Goal: Task Accomplishment & Management: Use online tool/utility

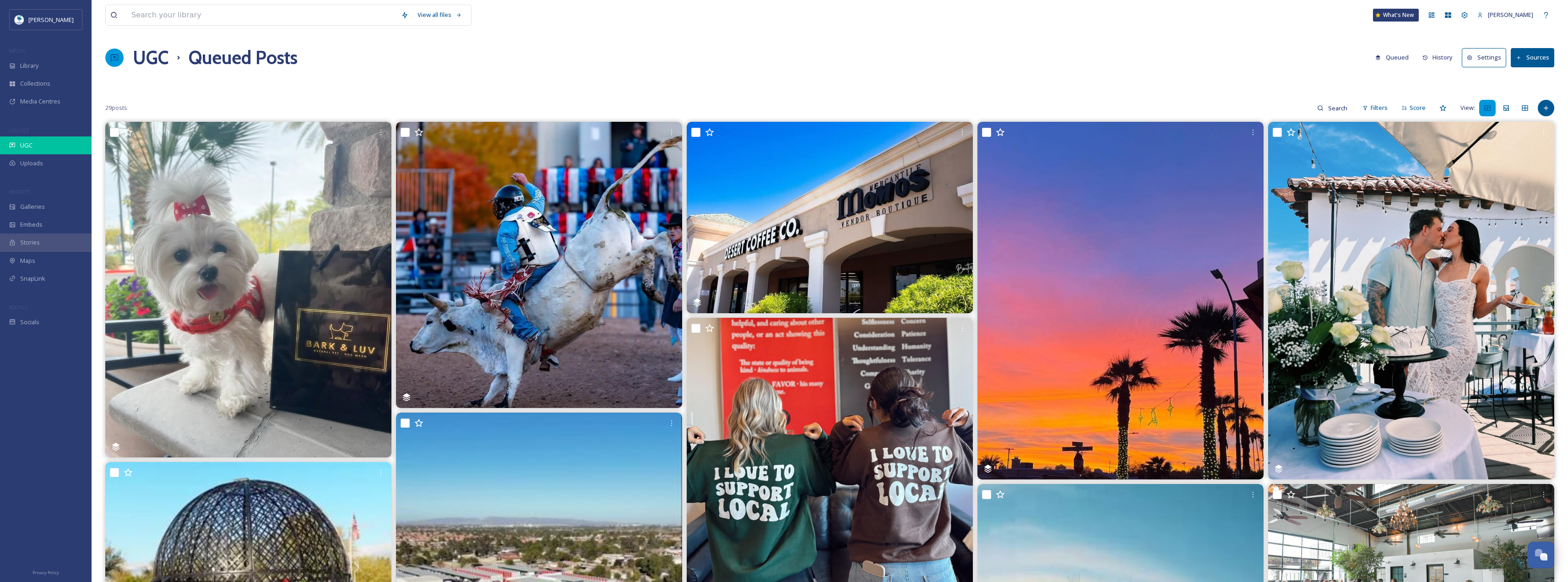
click at [22, 147] on span "UGC" at bounding box center [26, 145] width 12 height 8
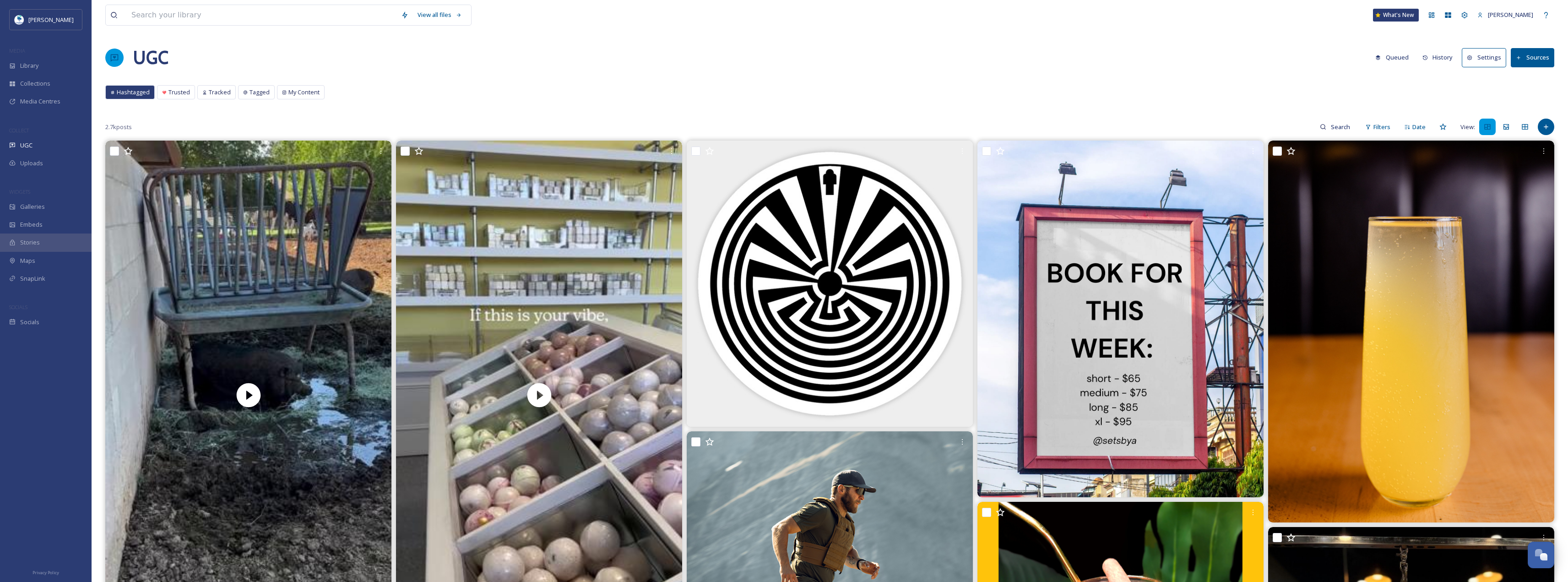
click at [1431, 57] on button "History" at bounding box center [1438, 57] width 40 height 18
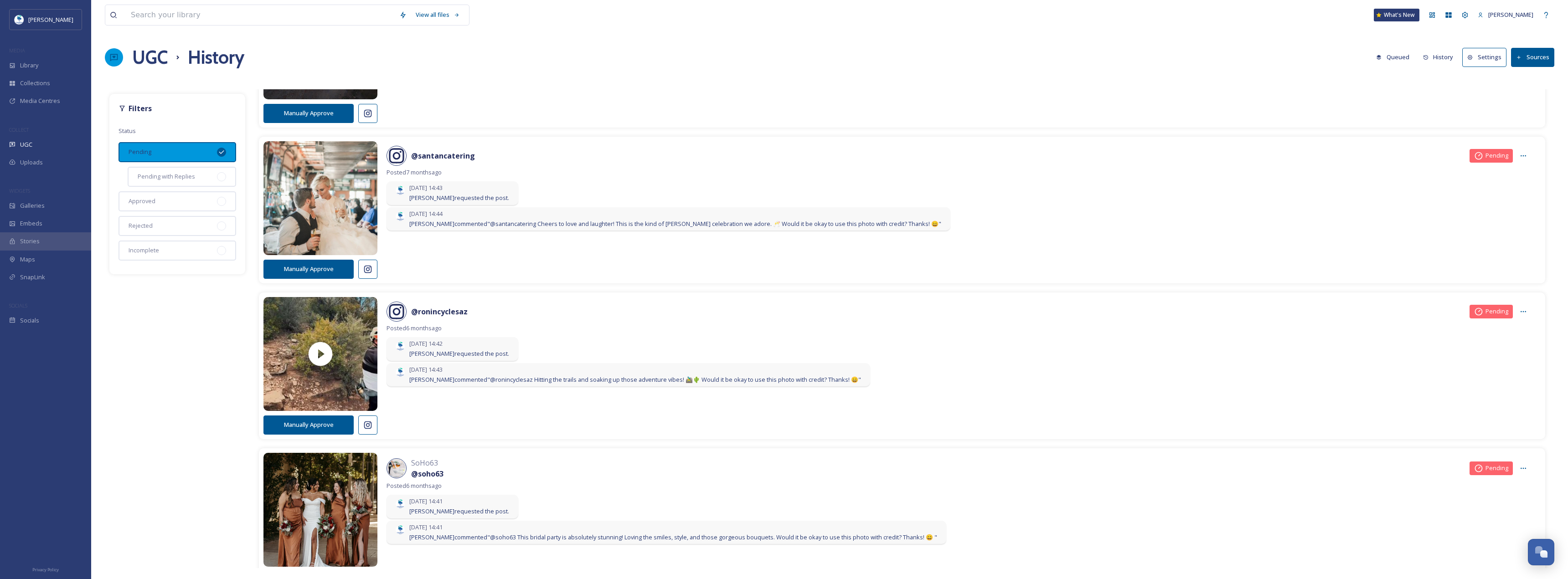
scroll to position [4381, 0]
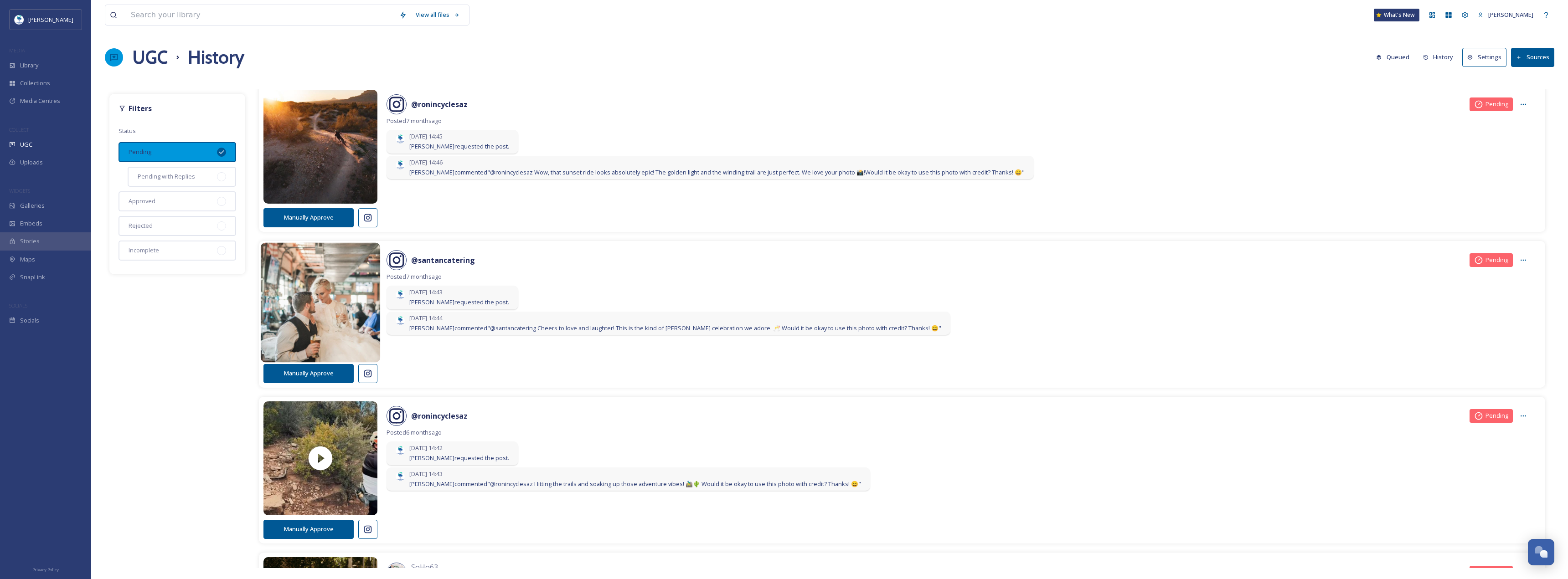
click at [362, 299] on img at bounding box center [320, 302] width 120 height 143
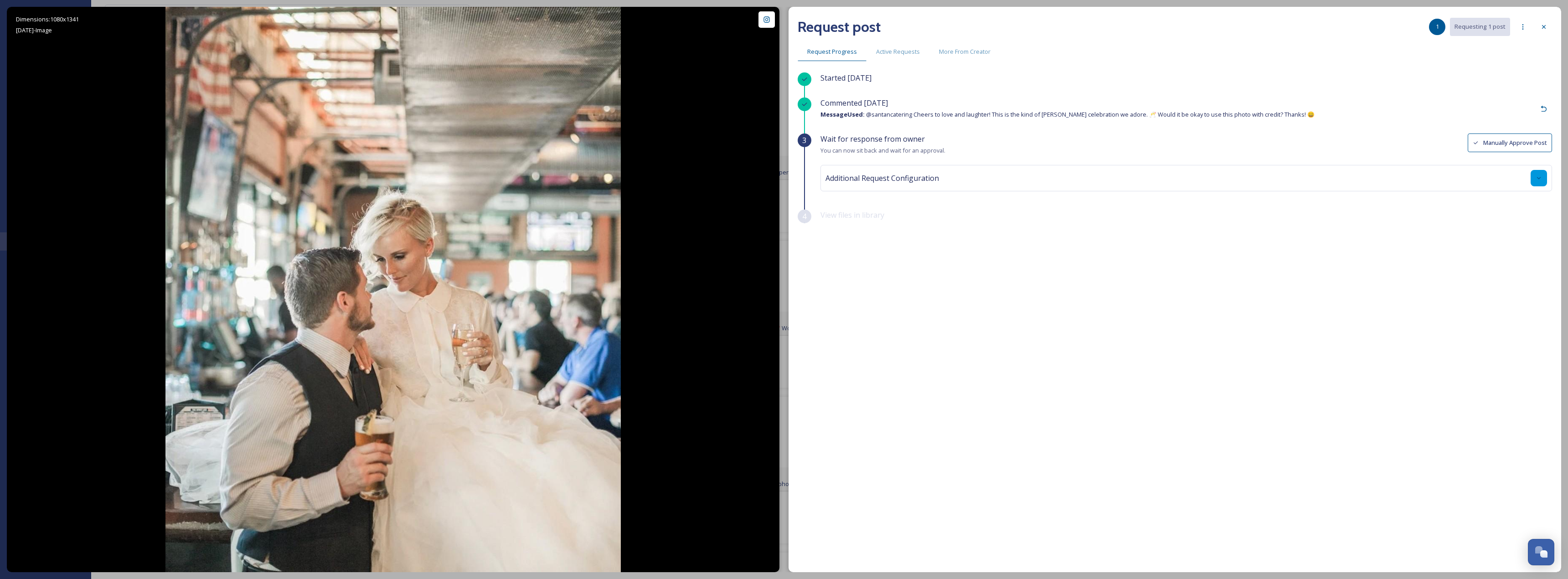
click at [1542, 172] on div at bounding box center [1539, 178] width 17 height 17
click at [1443, 218] on div at bounding box center [1186, 215] width 717 height 21
click at [1420, 204] on div at bounding box center [1186, 215] width 717 height 21
click at [901, 211] on input at bounding box center [879, 214] width 100 height 20
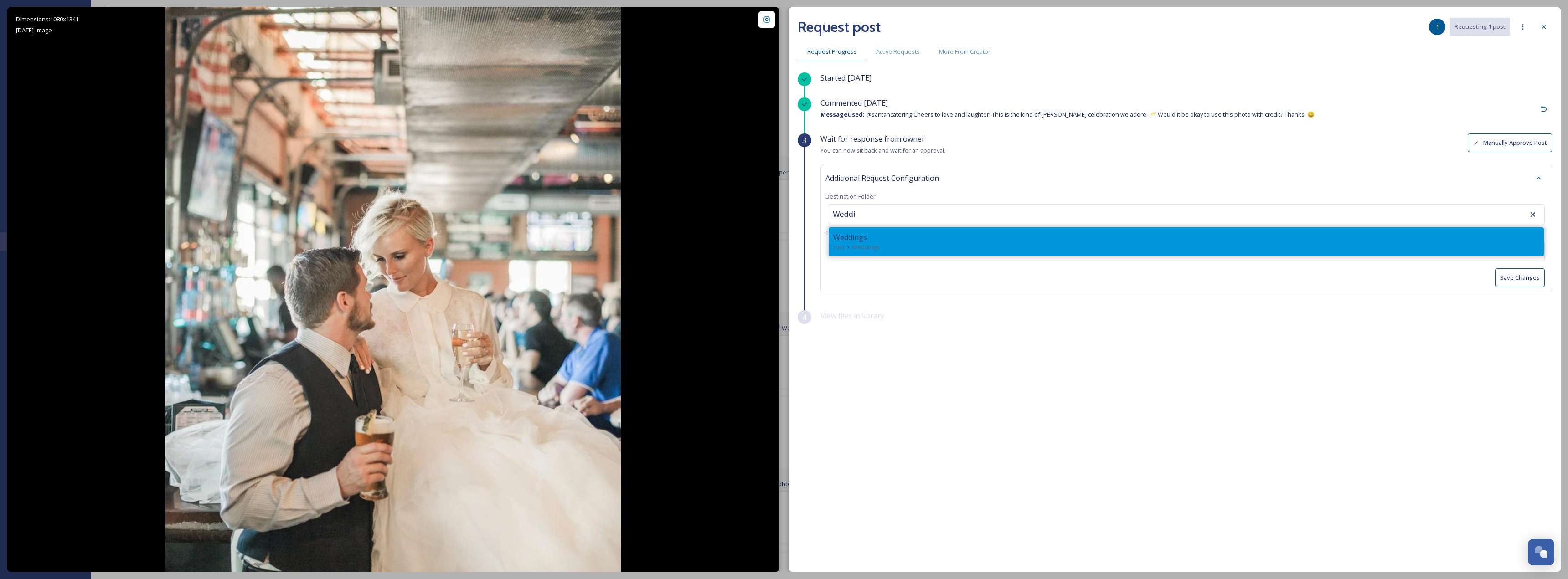
click at [894, 233] on div "Weddings" at bounding box center [1187, 237] width 706 height 11
type input "Weddings"
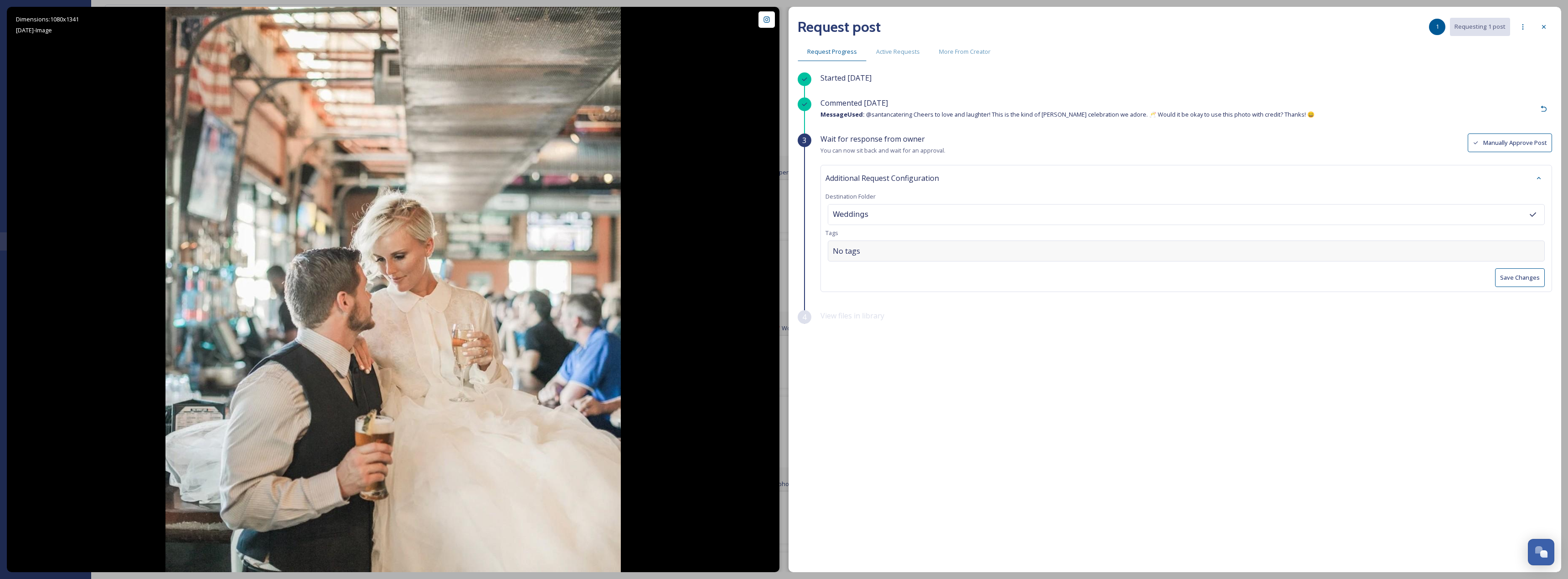
click at [1389, 249] on div "No tags" at bounding box center [1186, 251] width 717 height 21
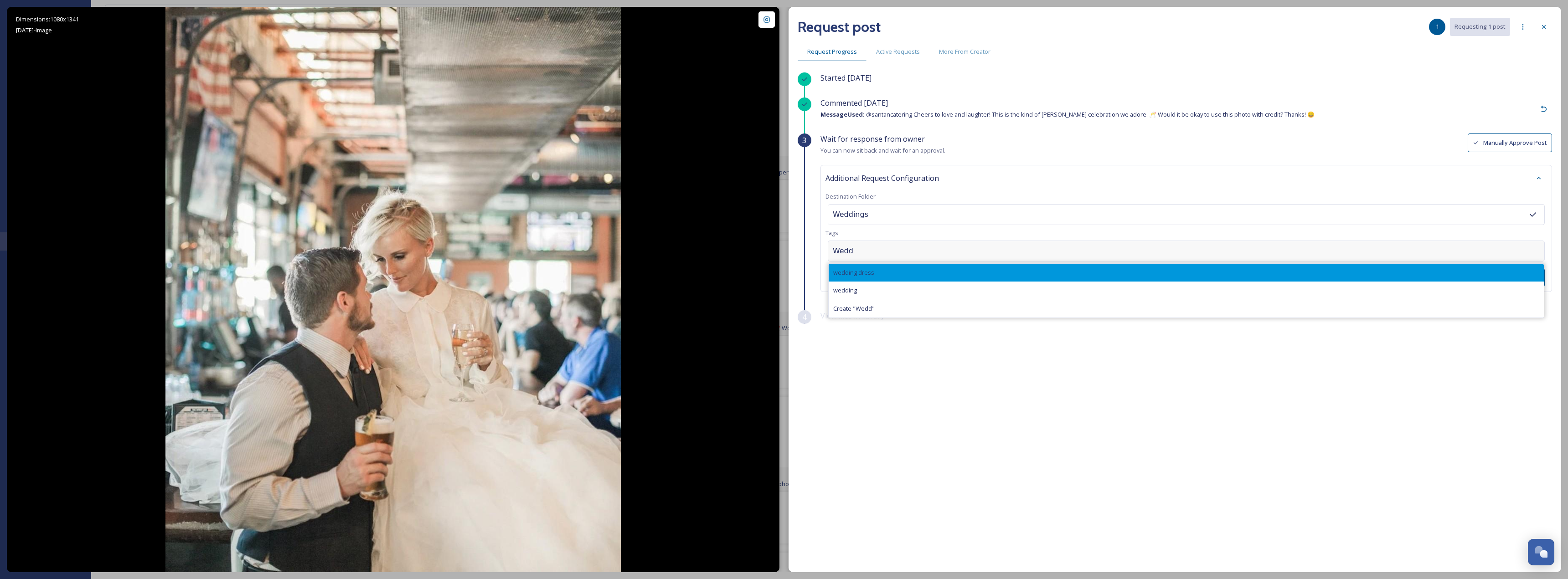
type input "Wedd"
click at [1290, 277] on div "wedding dress" at bounding box center [1187, 272] width 715 height 18
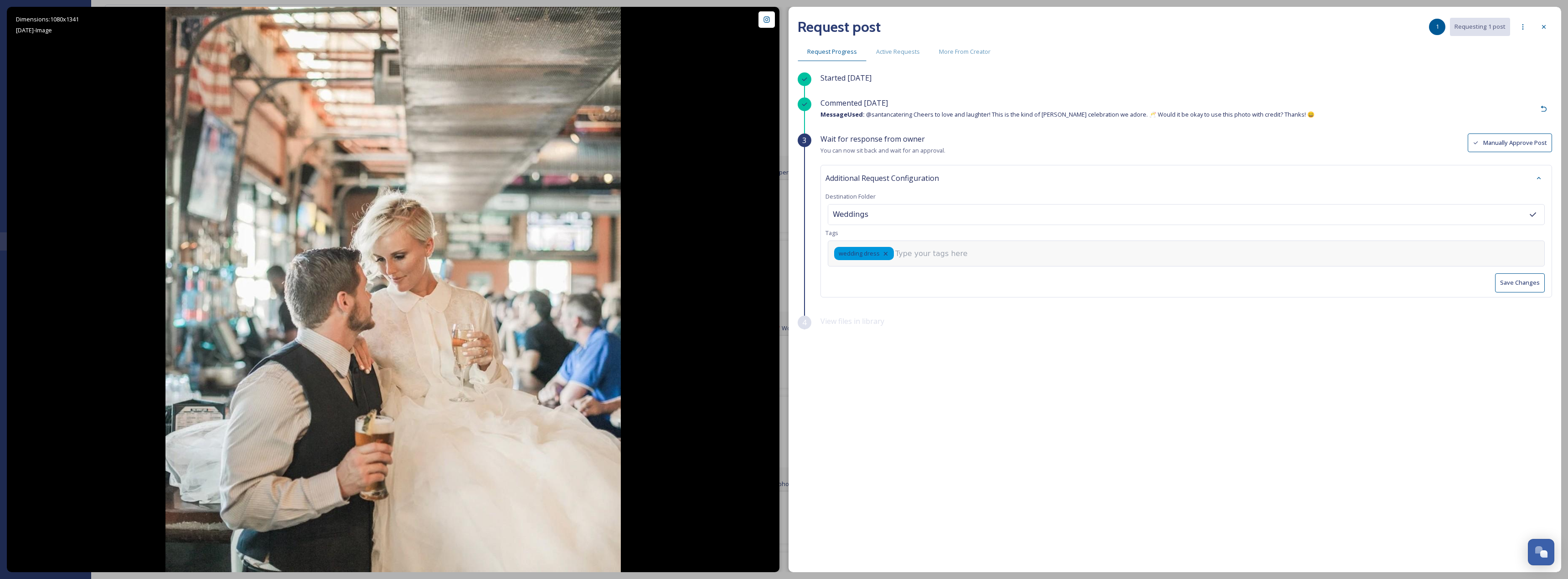
click at [1041, 250] on div "wedding dress" at bounding box center [1186, 253] width 717 height 26
click at [951, 250] on input at bounding box center [941, 253] width 91 height 11
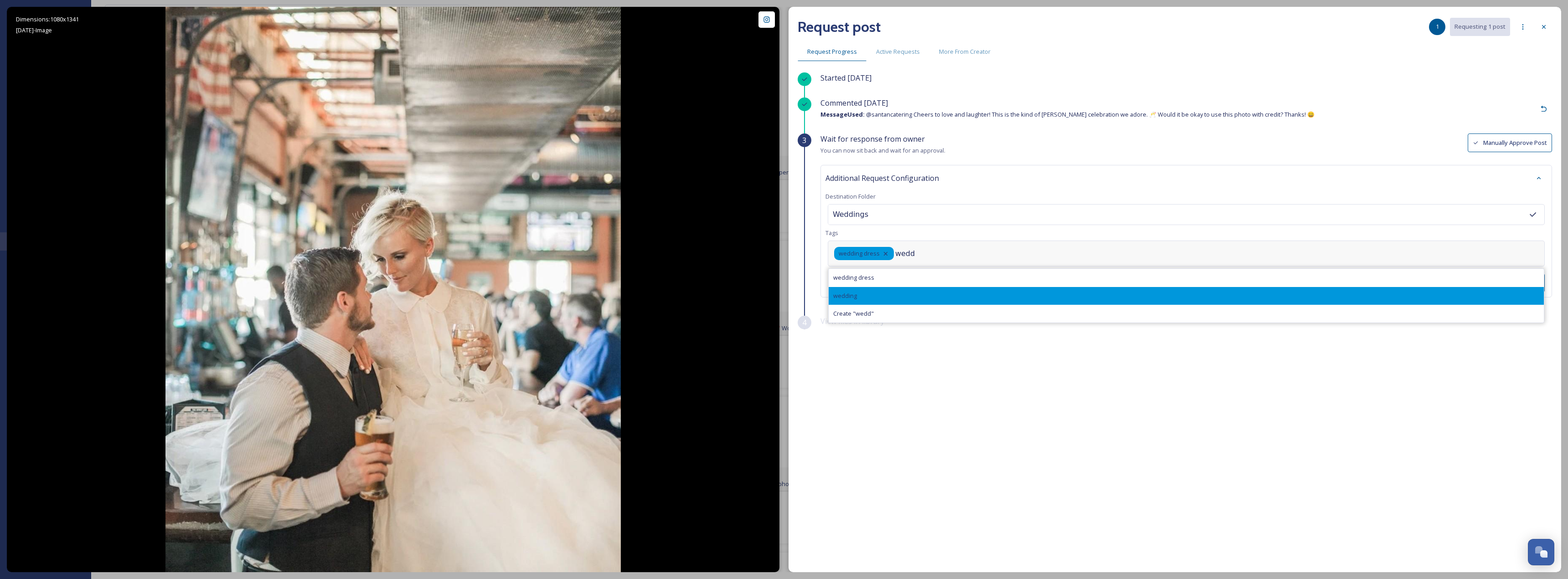
type input "wedd"
click at [943, 287] on div "wedding" at bounding box center [1187, 296] width 715 height 18
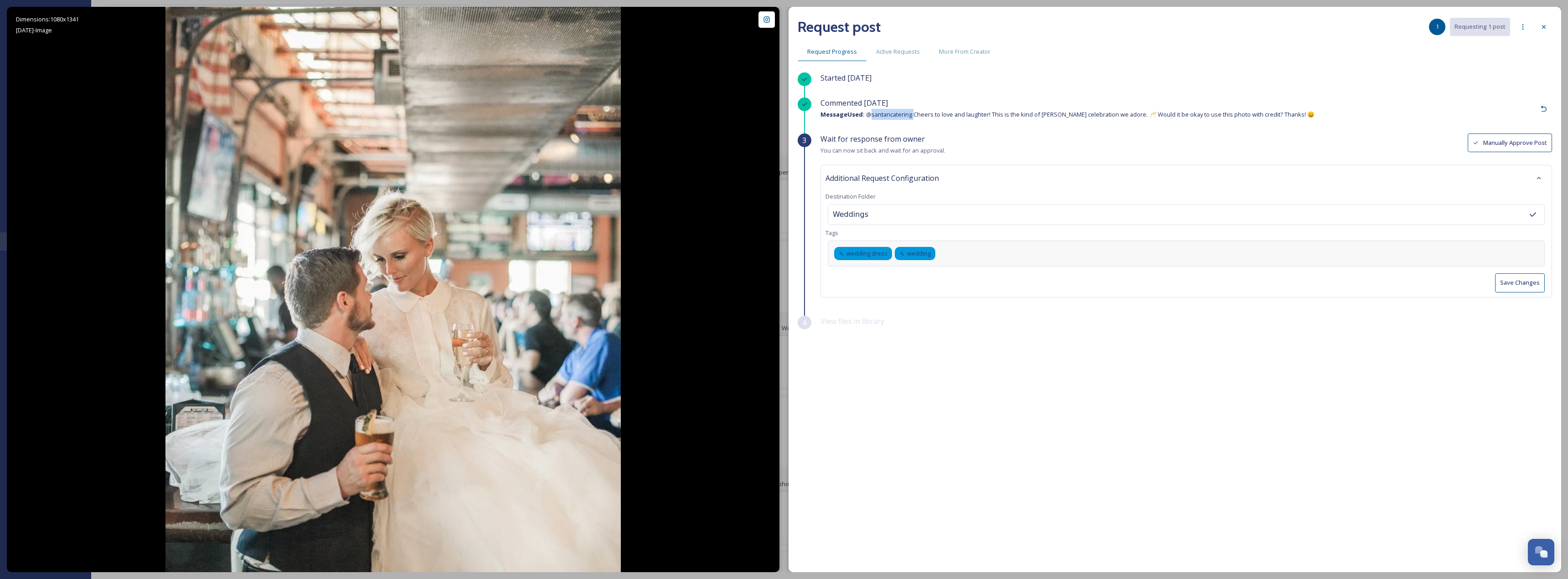
drag, startPoint x: 871, startPoint y: 115, endPoint x: 913, endPoint y: 114, distance: 42.0
click at [913, 114] on span "Message Used: @santancatering Cheers to love and laughter! This is the kind of …" at bounding box center [1068, 114] width 494 height 8
copy span "santancatering"
click at [961, 247] on div "wedding dress wedding" at bounding box center [1186, 253] width 717 height 26
type input "santancatering"
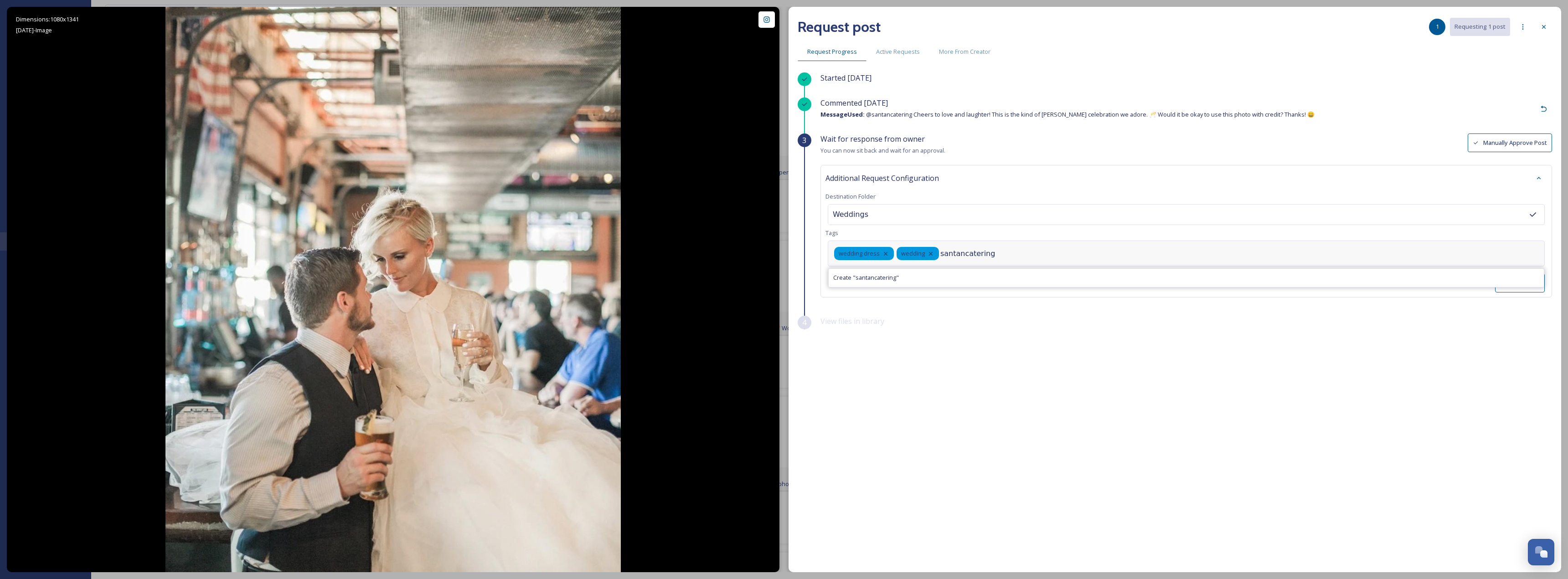
drag, startPoint x: 984, startPoint y: 253, endPoint x: 976, endPoint y: 253, distance: 8.0
click at [974, 253] on input "santancatering" at bounding box center [986, 253] width 91 height 11
drag, startPoint x: 986, startPoint y: 253, endPoint x: 937, endPoint y: 248, distance: 49.3
click at [937, 248] on div "wedding dress wedding santancatering Create " santancatering "" at bounding box center [1186, 253] width 717 height 26
click at [1400, 109] on div "Commented [DATE] Message Used: @santancatering Cheers to love and laughter! Thi…" at bounding box center [1187, 109] width 732 height 22
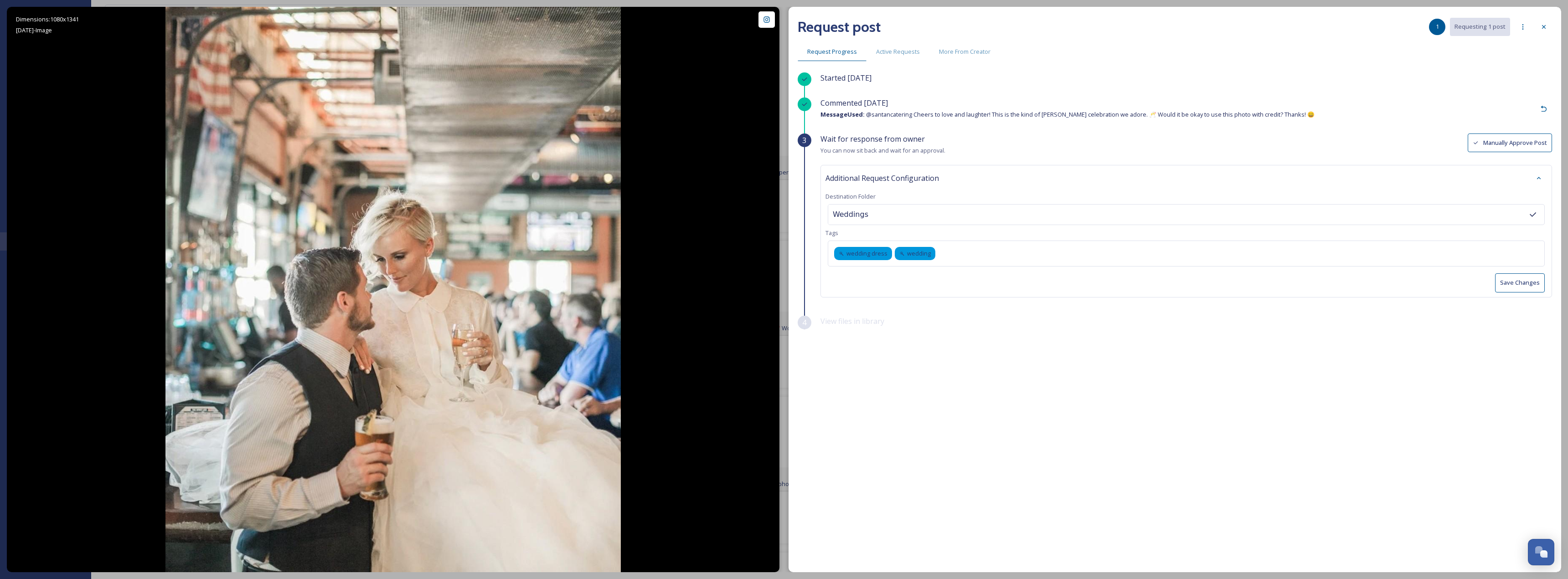
click at [1526, 280] on button "Save Changes" at bounding box center [1520, 282] width 50 height 19
click at [1538, 29] on div at bounding box center [1544, 27] width 17 height 17
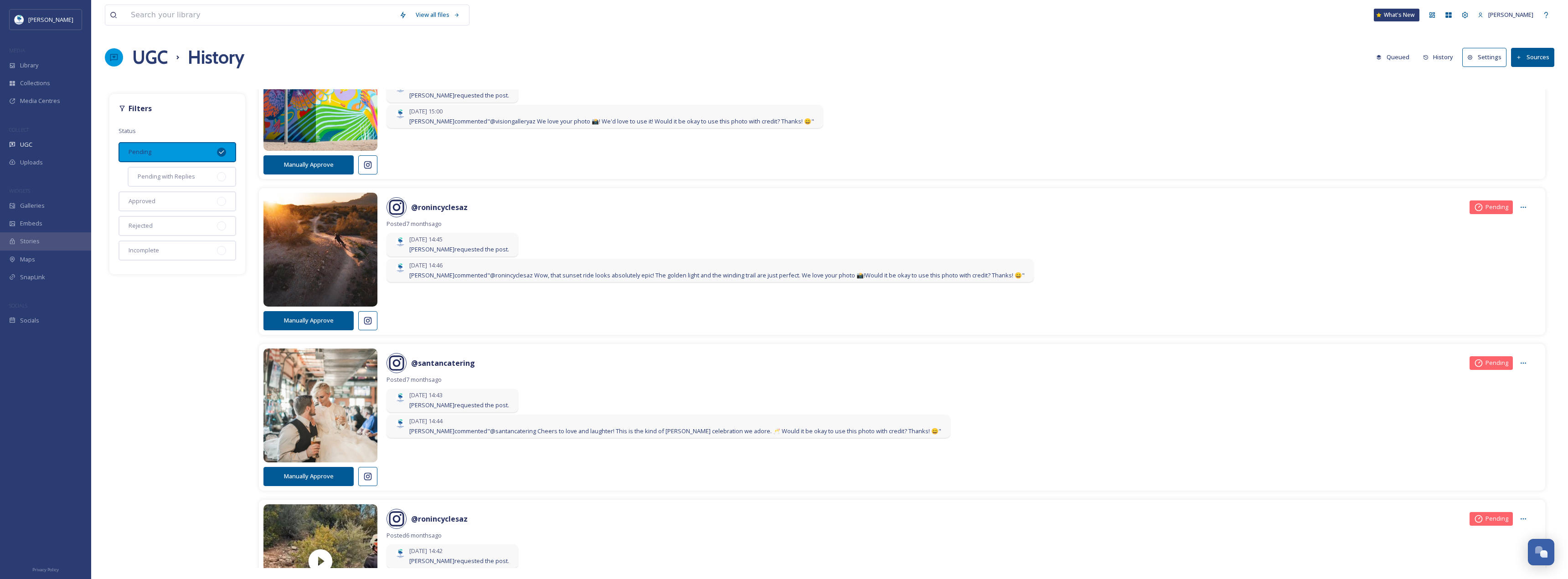
scroll to position [0, 0]
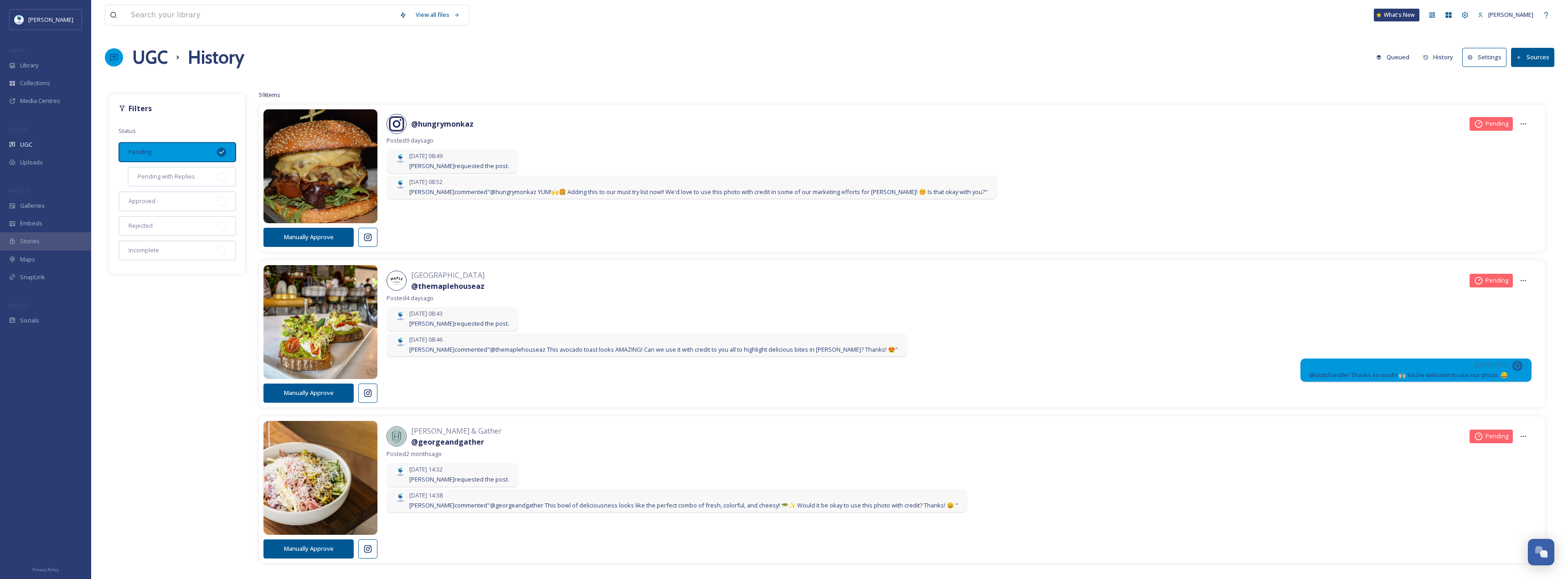
click at [540, 127] on div "@ hungrymonkaz Pending" at bounding box center [959, 123] width 1145 height 20
click at [301, 317] on img at bounding box center [320, 322] width 120 height 143
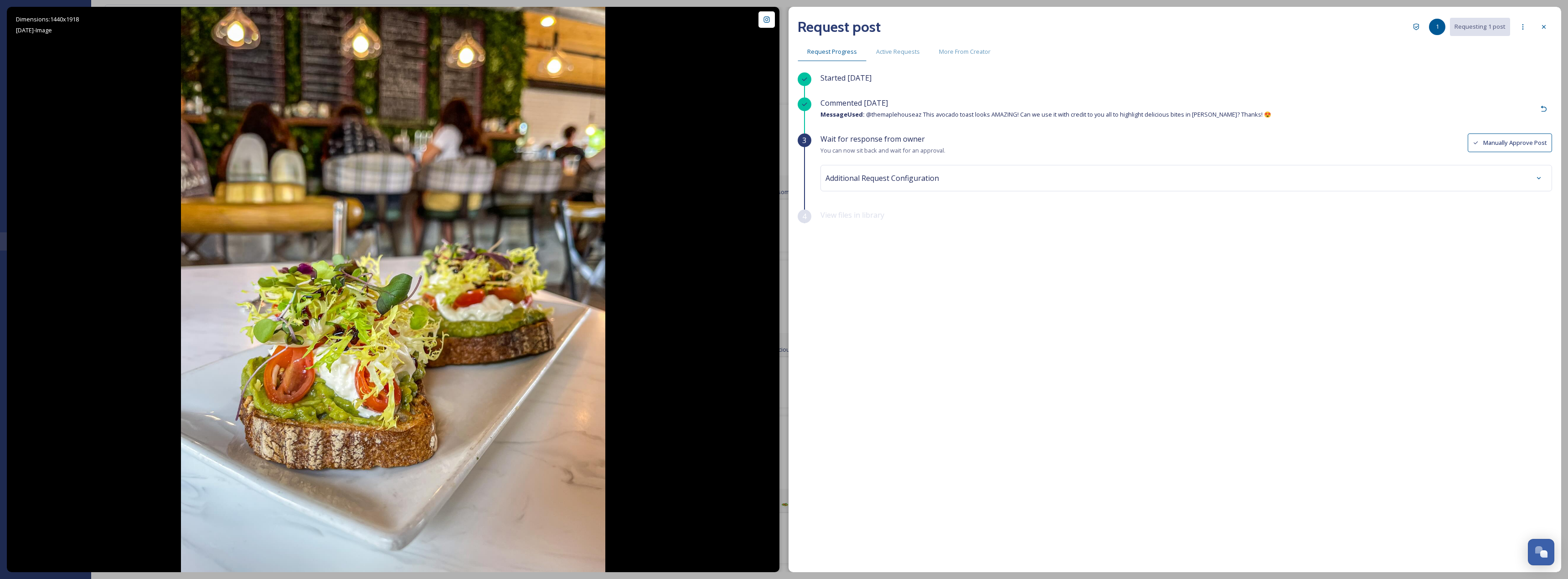
click at [885, 173] on span "Additional Request Configuration" at bounding box center [882, 178] width 114 height 11
click at [897, 209] on div "Dining" at bounding box center [1186, 215] width 717 height 21
click at [1365, 134] on div "Wait for response from owner You can now sit back and wait for an approval. Man…" at bounding box center [1187, 145] width 732 height 22
click at [1546, 29] on icon at bounding box center [1544, 26] width 7 height 7
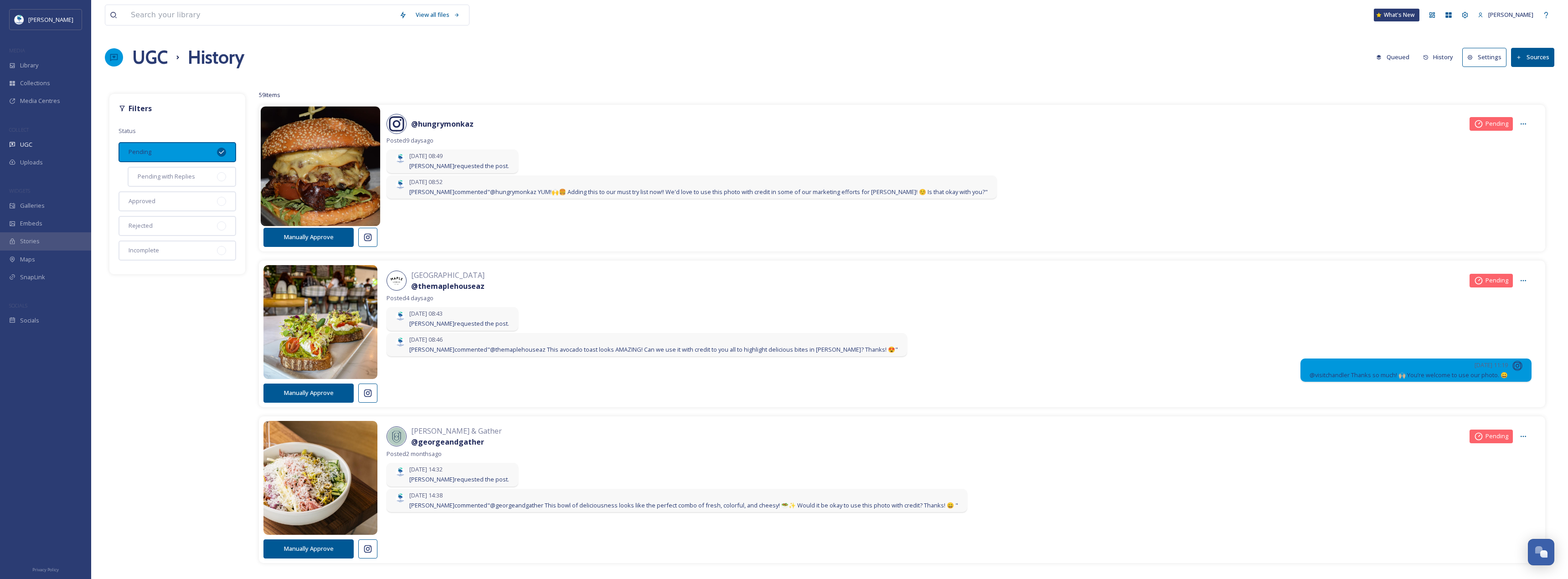
click at [345, 175] on img at bounding box center [320, 166] width 120 height 143
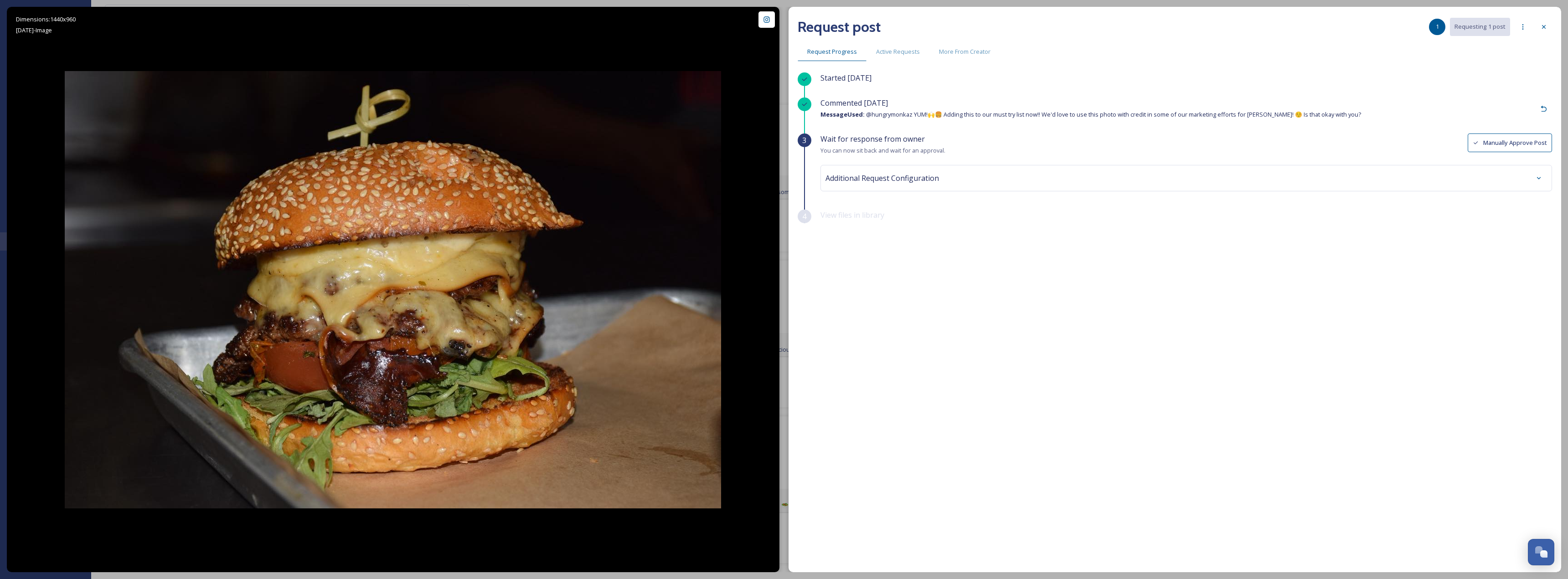
click at [1031, 171] on div "Additional Request Configuration" at bounding box center [1187, 178] width 722 height 17
click at [1543, 32] on div at bounding box center [1544, 27] width 17 height 17
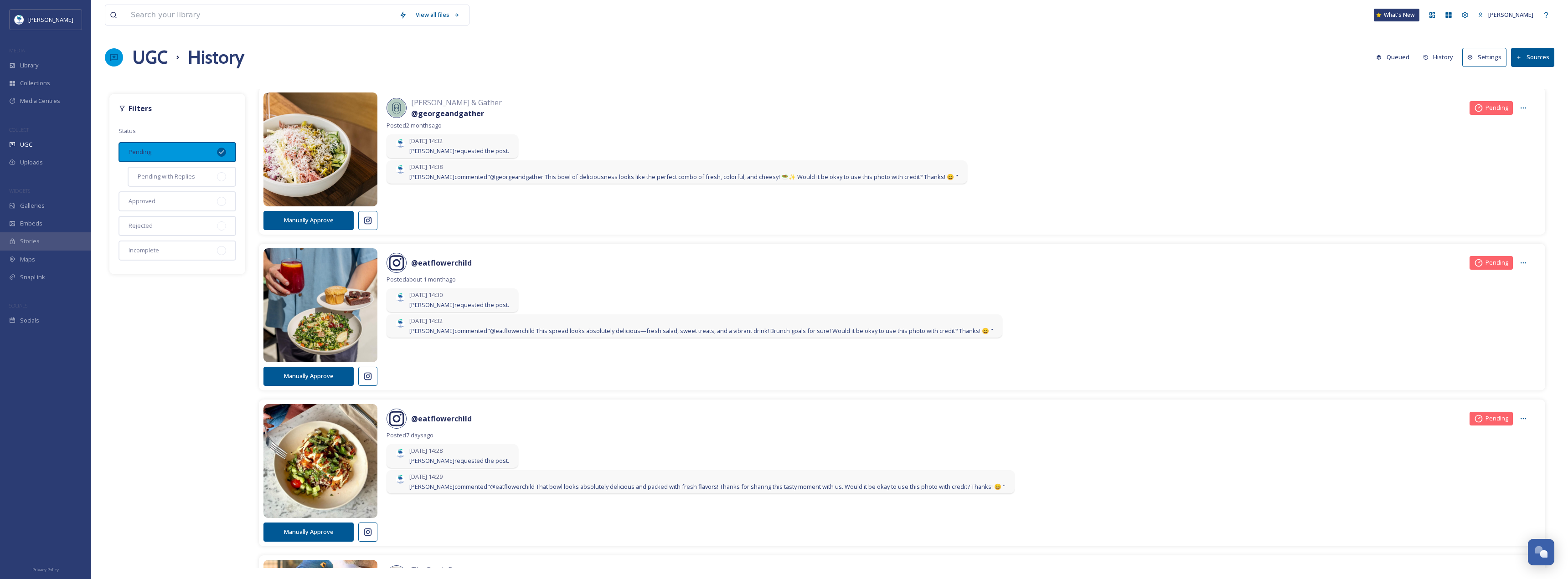
scroll to position [410, 0]
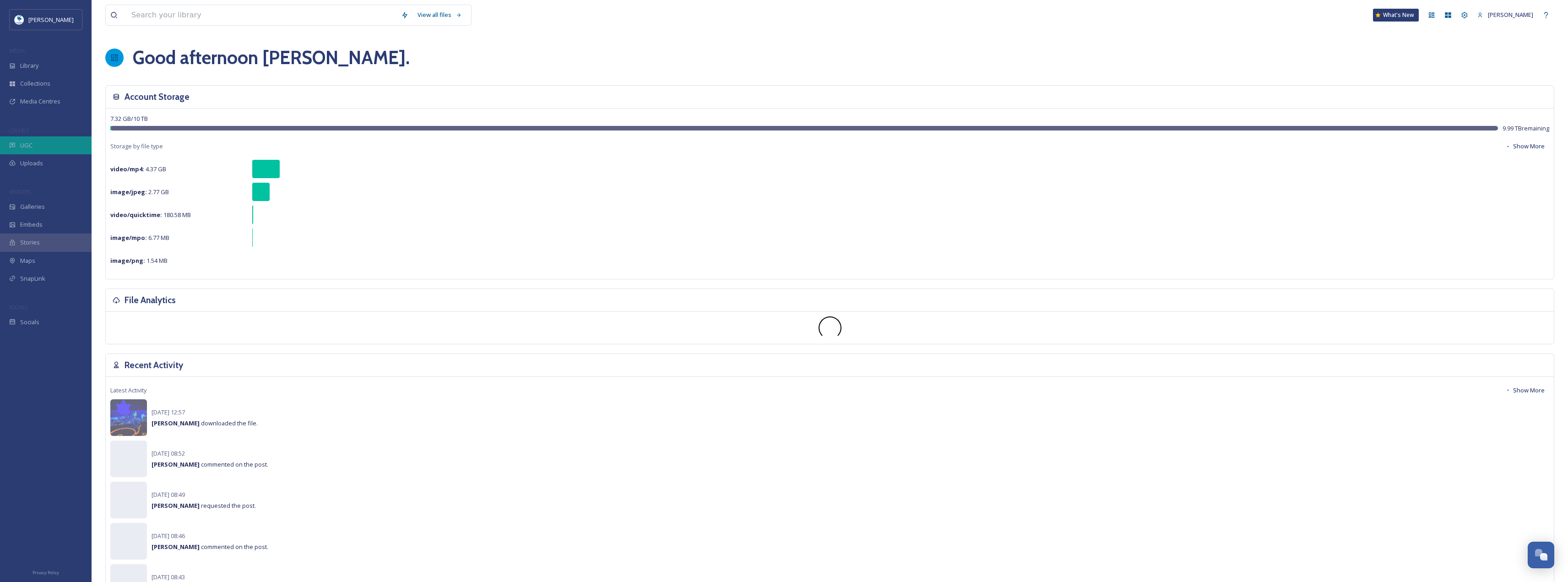
click at [36, 145] on div "UGC" at bounding box center [46, 145] width 92 height 18
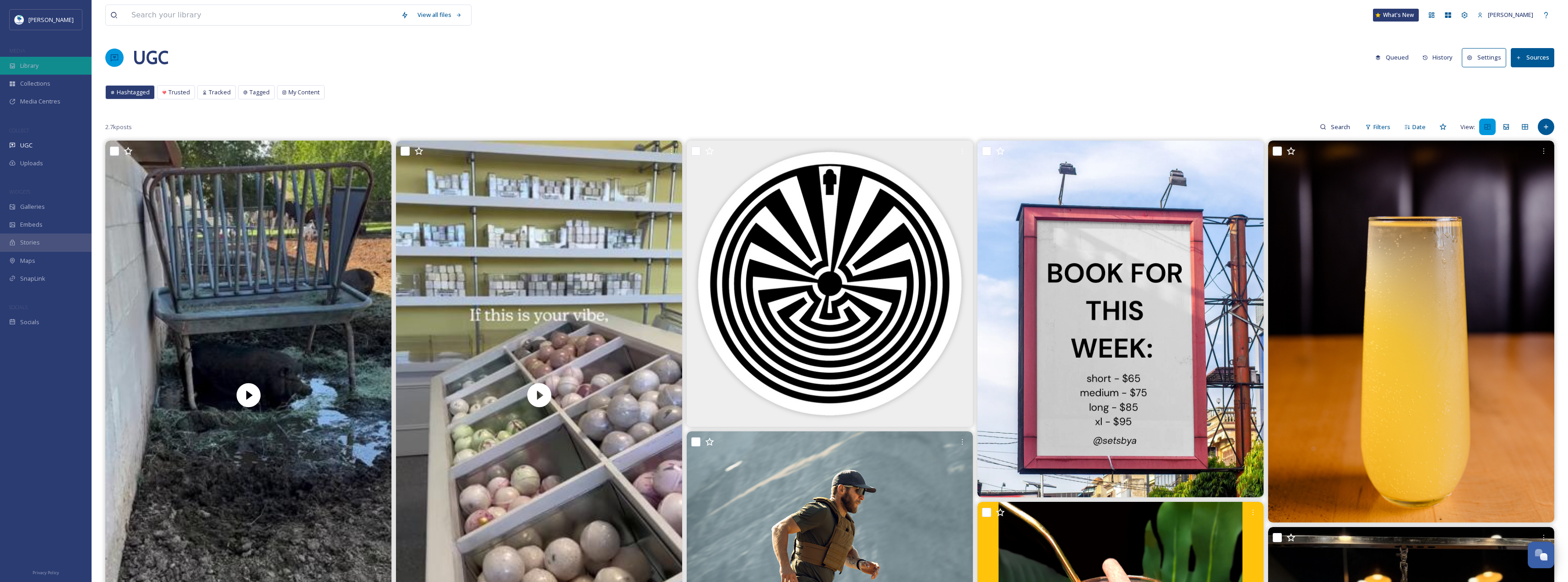
click at [55, 68] on div "Library" at bounding box center [46, 66] width 92 height 18
